Goal: Information Seeking & Learning: Learn about a topic

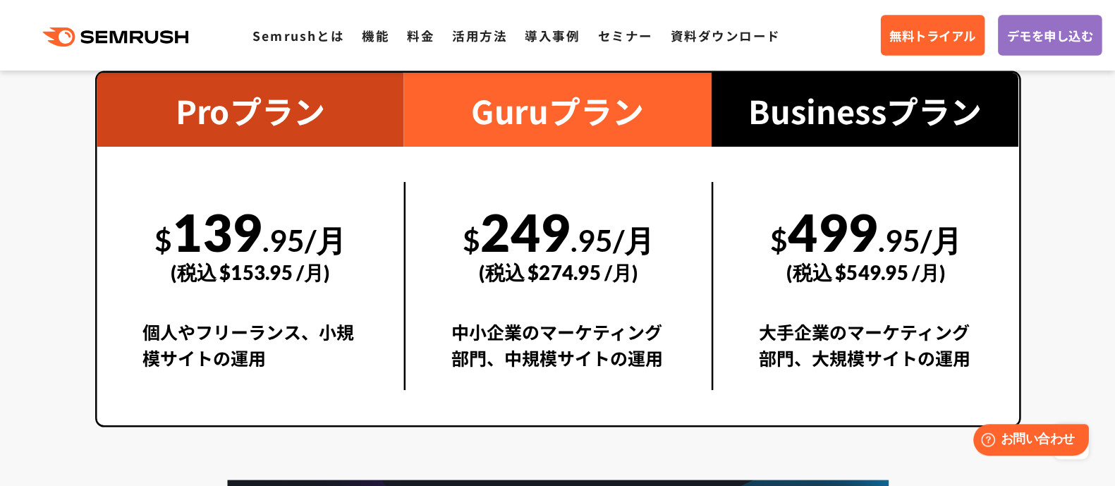
scroll to position [2609, 0]
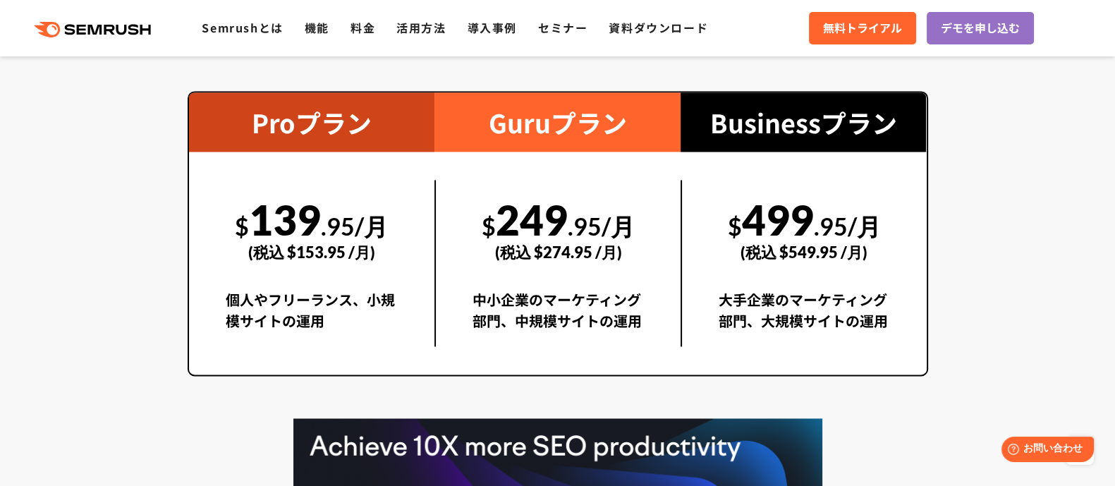
click at [118, 274] on section "料金プラン 月額$139.95(税込 $153.95)〜から利用可能。圧倒的なコストパフォーマンス Proプラン $ 139 .95/月 (税込 $153.9…" at bounding box center [557, 283] width 1115 height 789
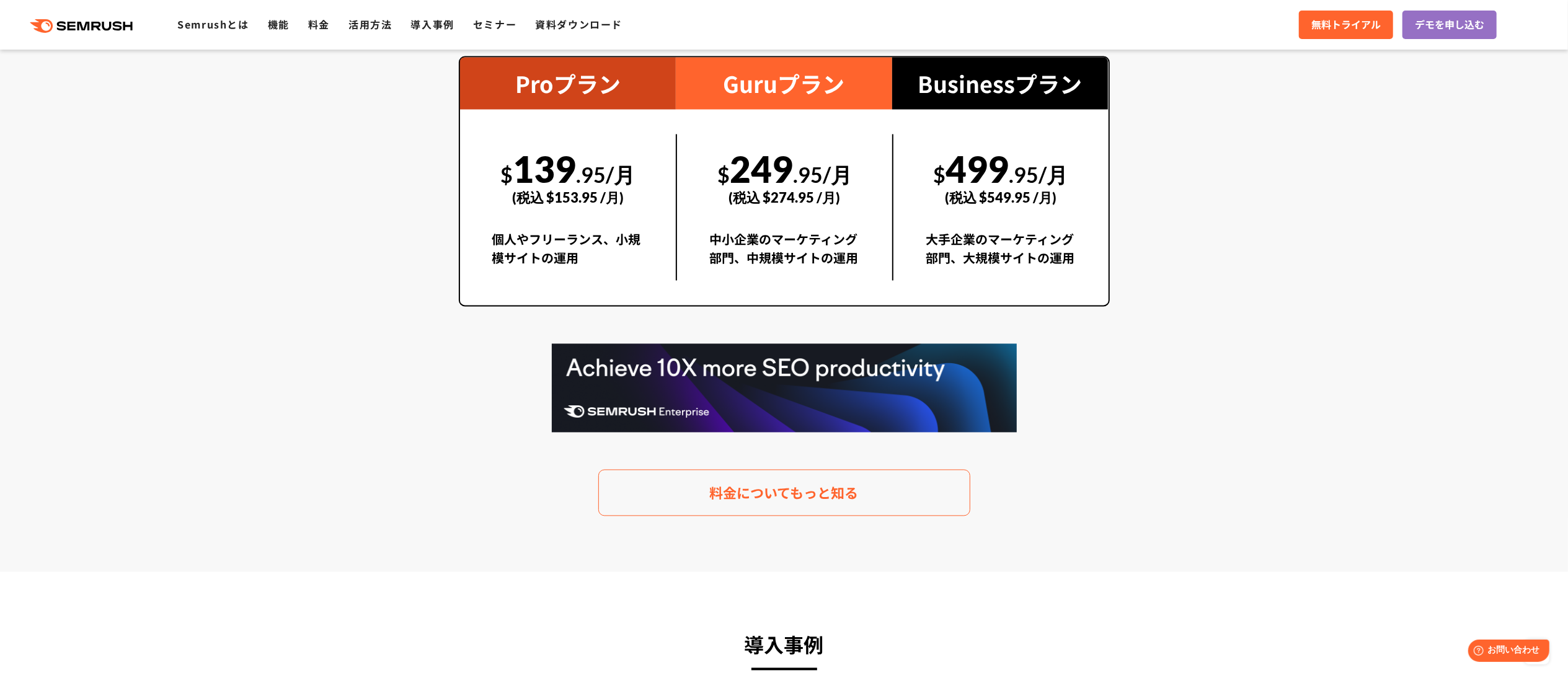
scroll to position [2712, 0]
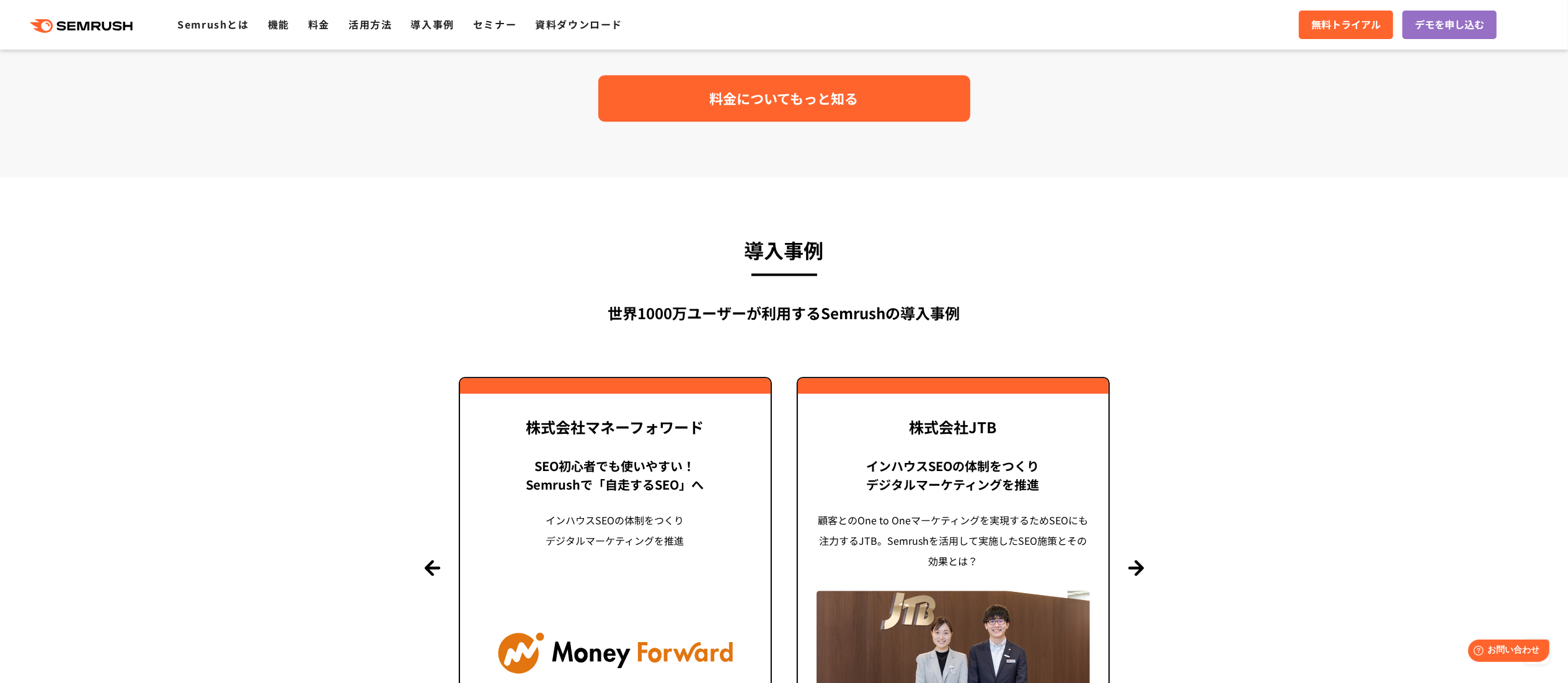
click at [784, 106] on span "料金についてもっと知る" at bounding box center [784, 98] width 149 height 22
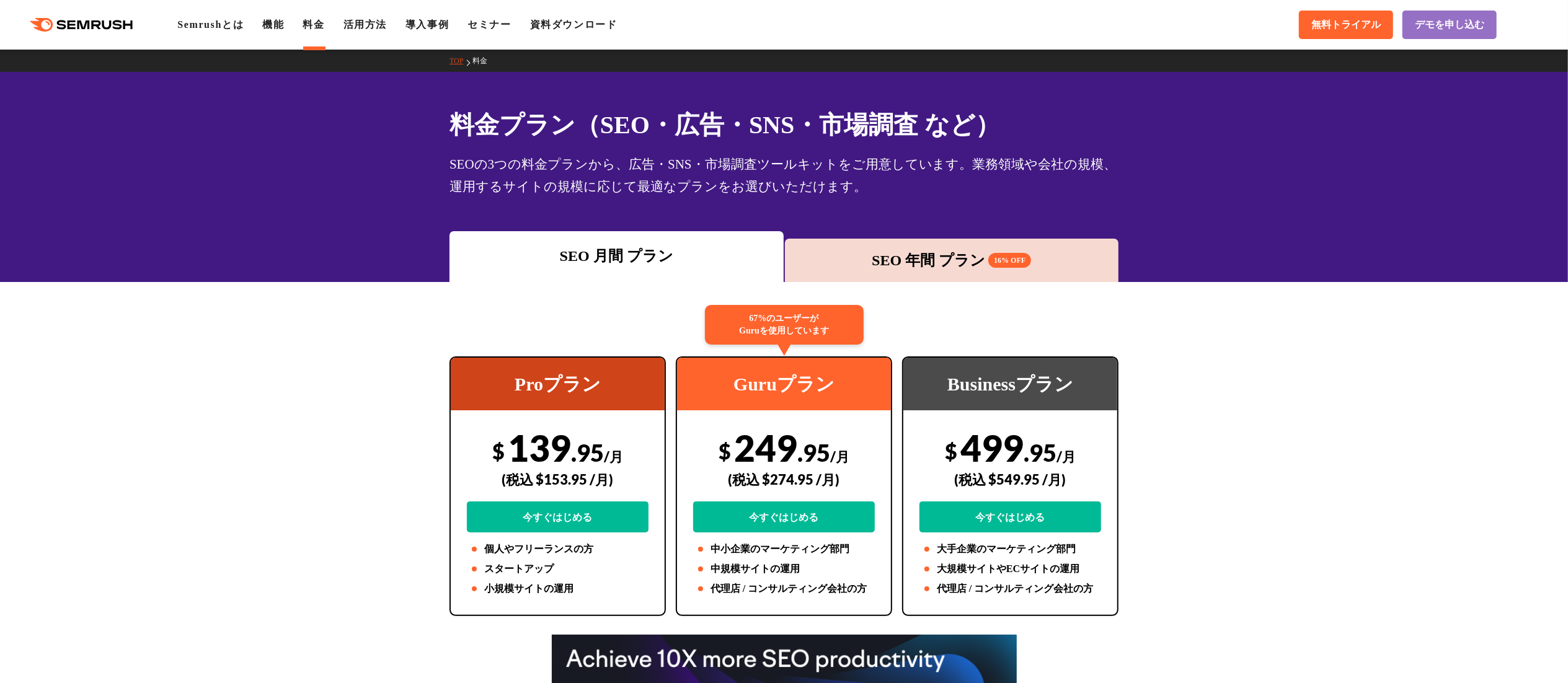
scroll to position [124, 0]
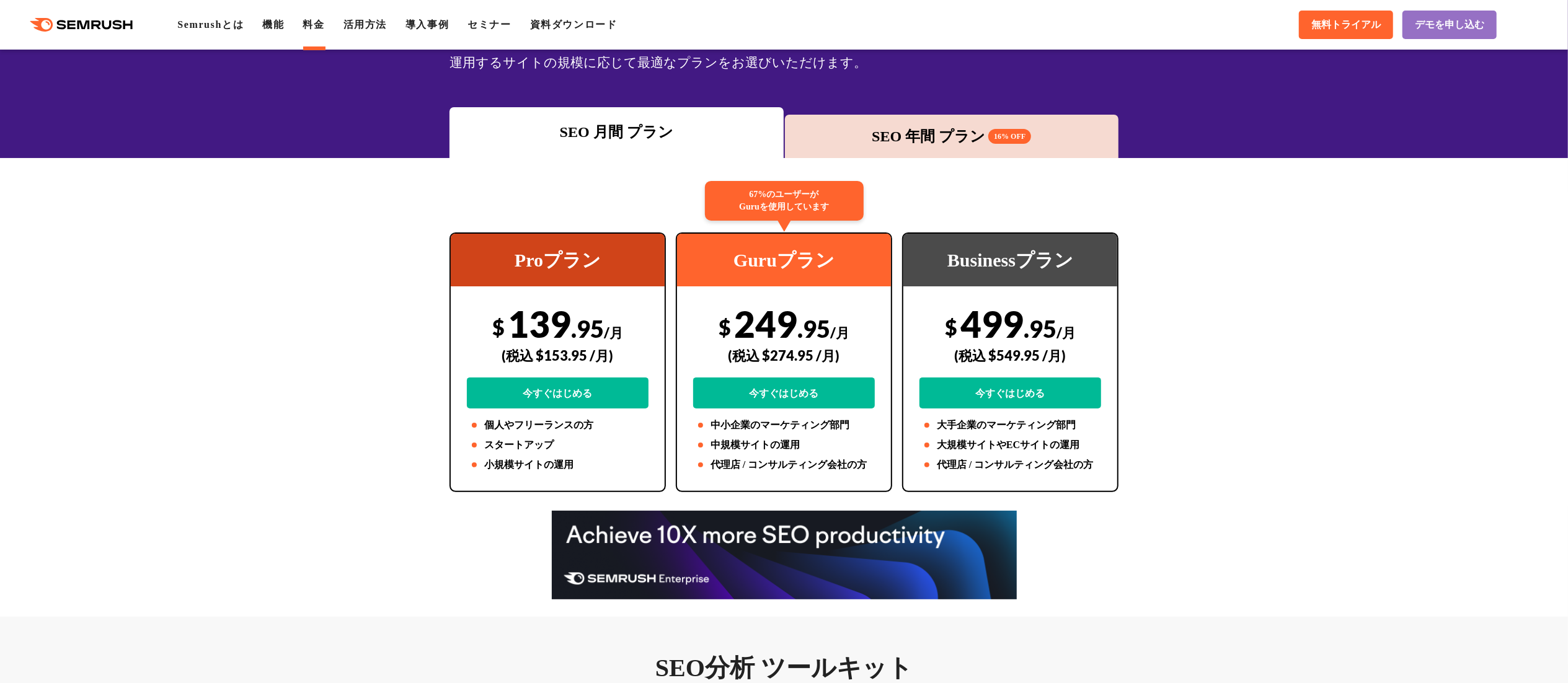
click at [928, 134] on div "SEO 年間 プラン 16% OFF" at bounding box center [952, 135] width 322 height 22
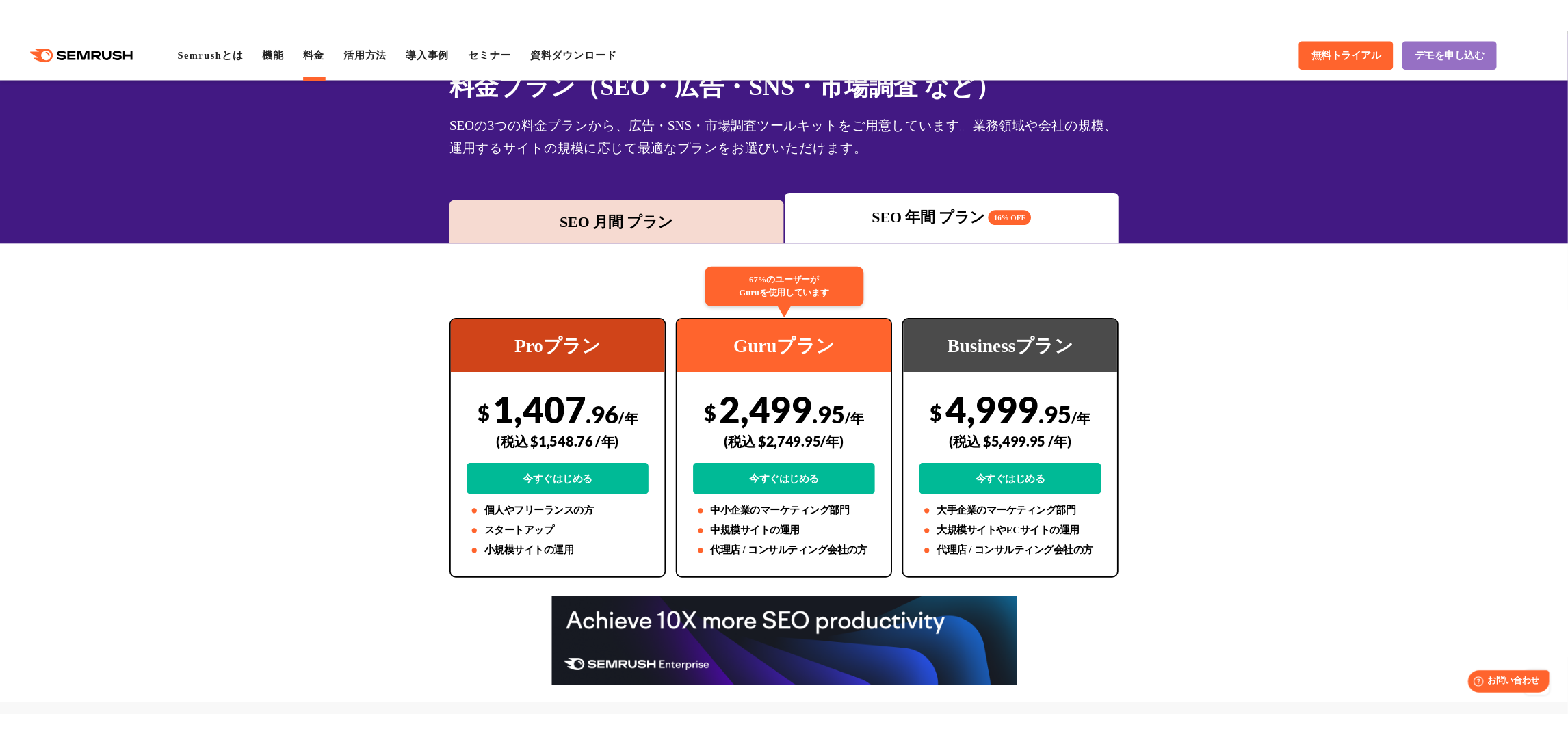
scroll to position [0, 0]
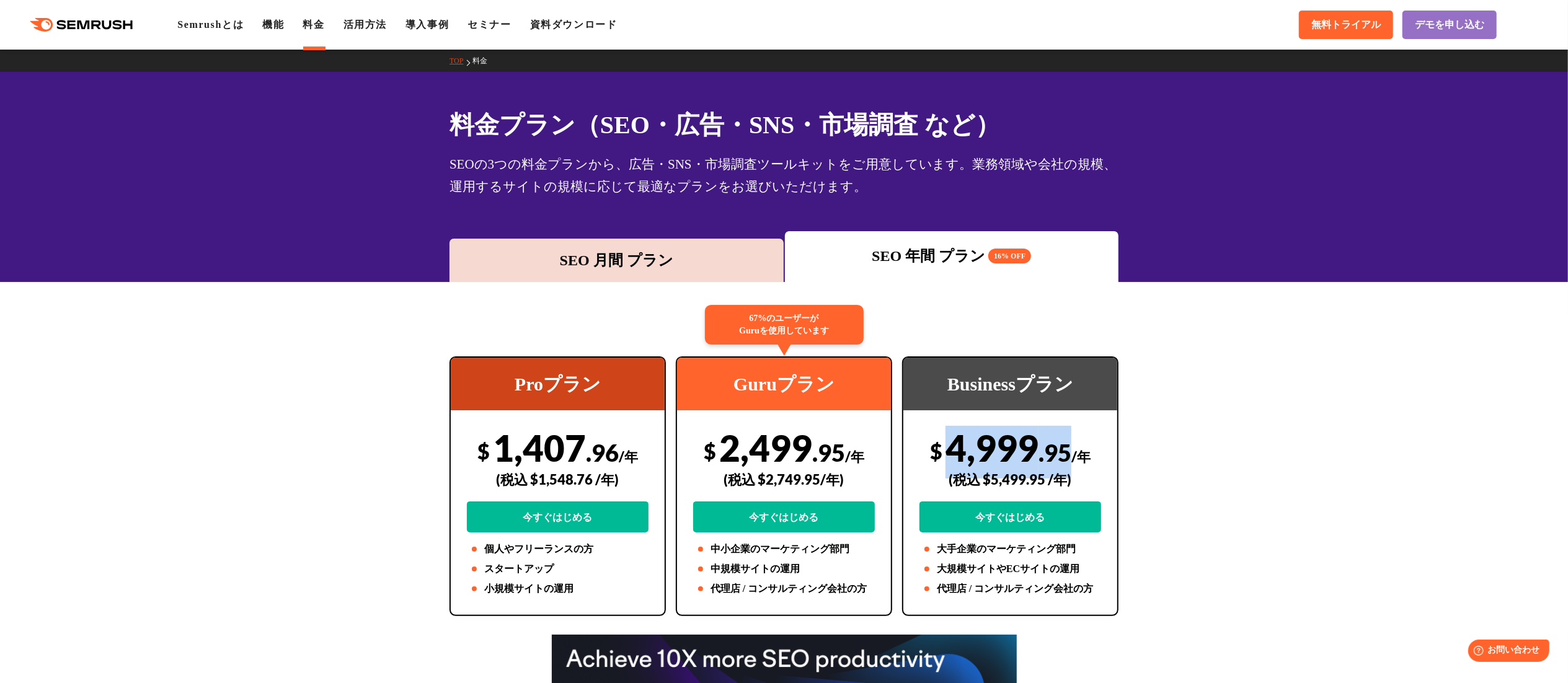
drag, startPoint x: 942, startPoint y: 451, endPoint x: 1070, endPoint y: 447, distance: 128.1
click at [1070, 447] on div "$ 4,999 .95 /年 (税込 $5,499.95 /年) 今すぐはじめる" at bounding box center [1010, 479] width 182 height 106
click at [952, 469] on div "(税込 $5,499.95 /年)" at bounding box center [1010, 480] width 182 height 44
drag, startPoint x: 950, startPoint y: 454, endPoint x: 1071, endPoint y: 447, distance: 121.2
click at [1071, 447] on div "$ 4,999 .95 /年 (税込 $5,499.95 /年) 今すぐはじめる" at bounding box center [1010, 479] width 182 height 106
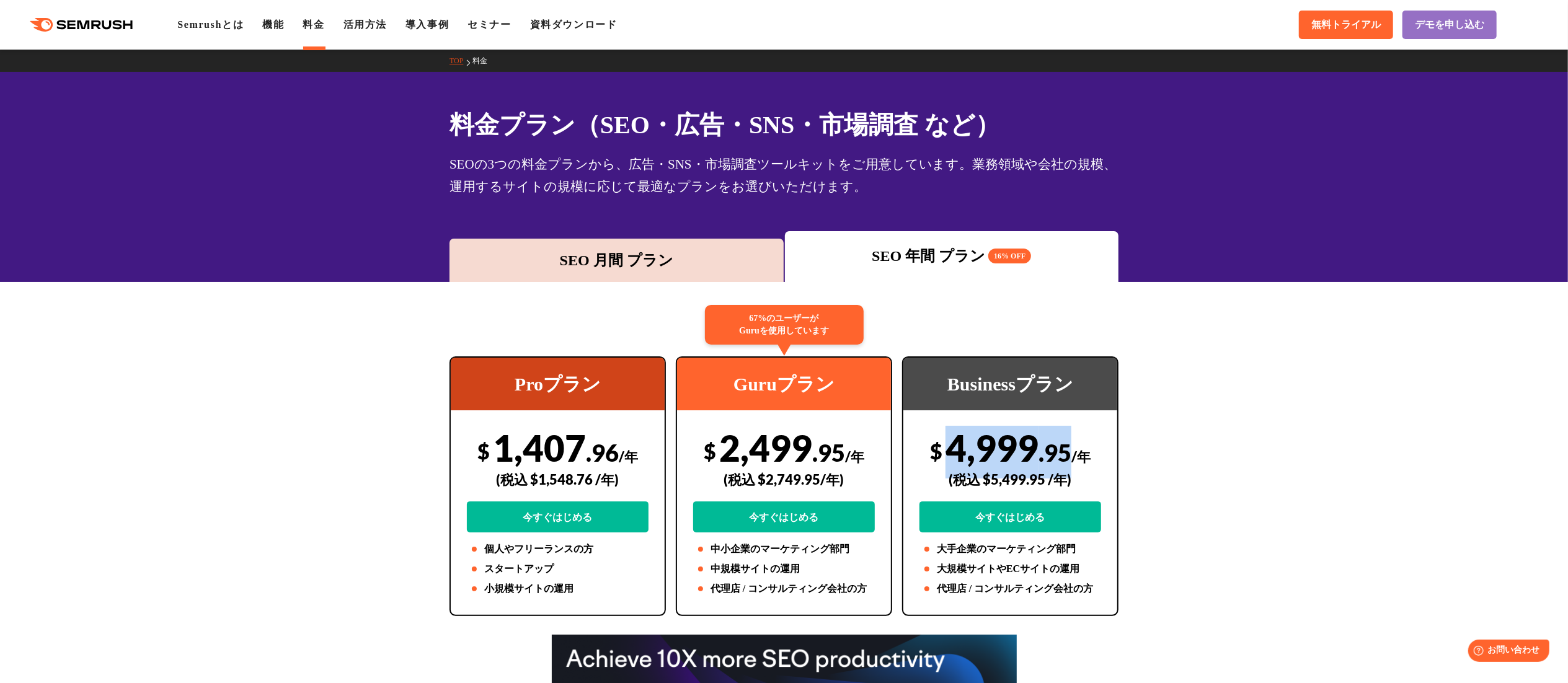
copy div "4,999 .95"
click at [963, 477] on div "(税込 $5,499.95 /年)" at bounding box center [1010, 480] width 182 height 44
drag, startPoint x: 983, startPoint y: 479, endPoint x: 1044, endPoint y: 476, distance: 61.1
click at [1044, 476] on div "(税込 $5,499.95 /年)" at bounding box center [1010, 480] width 182 height 44
copy div "$5,499.95"
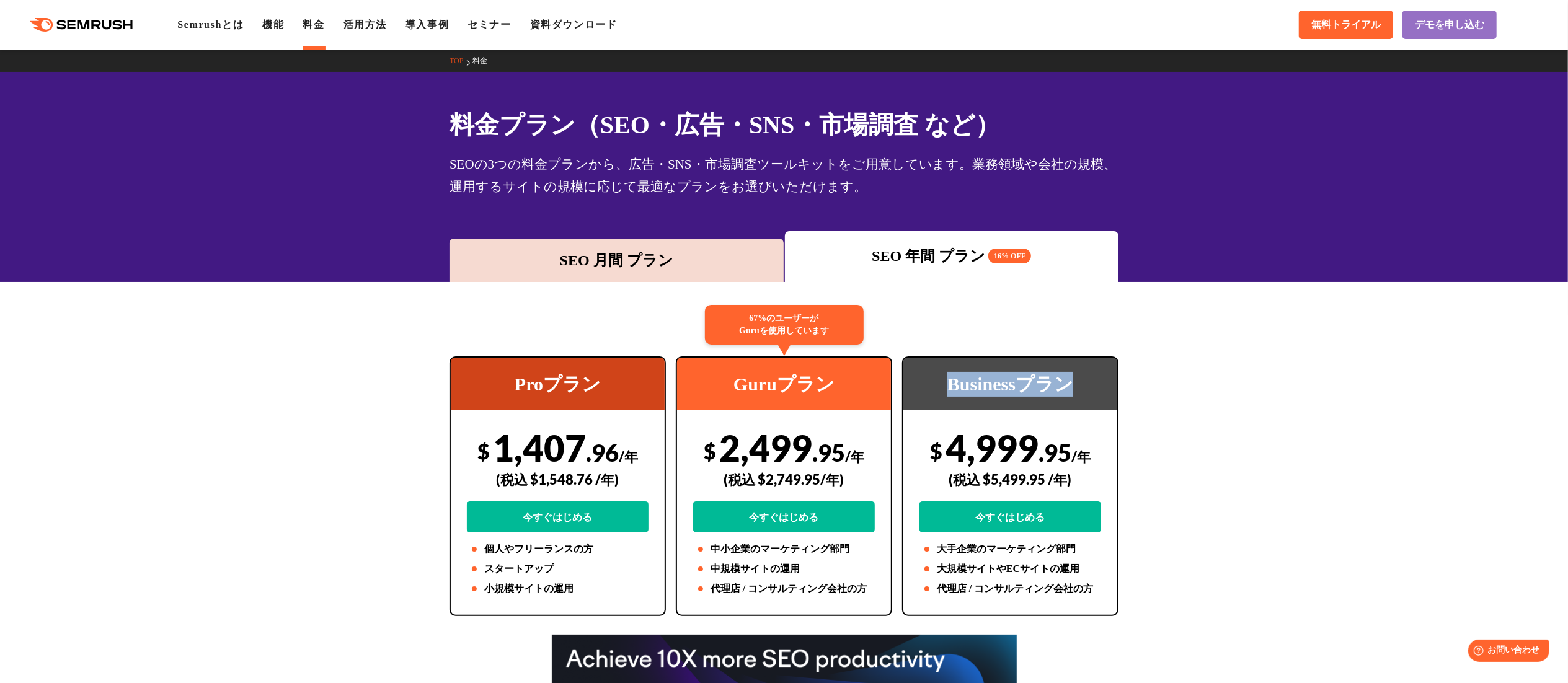
drag, startPoint x: 939, startPoint y: 384, endPoint x: 1093, endPoint y: 378, distance: 154.1
click at [1093, 378] on div "Businessプラン" at bounding box center [1010, 384] width 214 height 53
copy div "Businessプラン"
